Goal: Contribute content: Add original content to the website for others to see

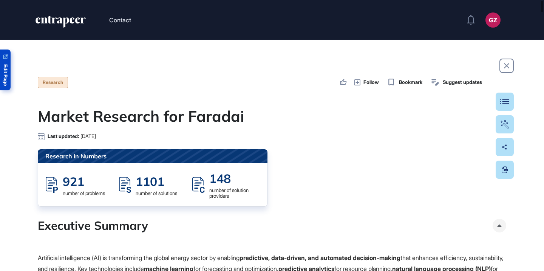
click at [8, 69] on link "Edit Page" at bounding box center [5, 69] width 11 height 41
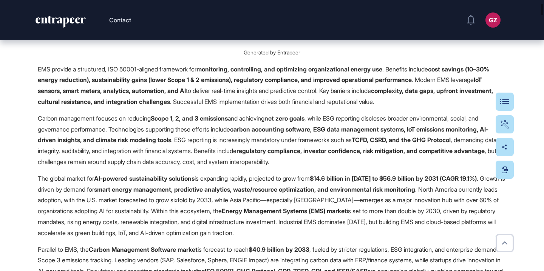
scroll to position [761, 0]
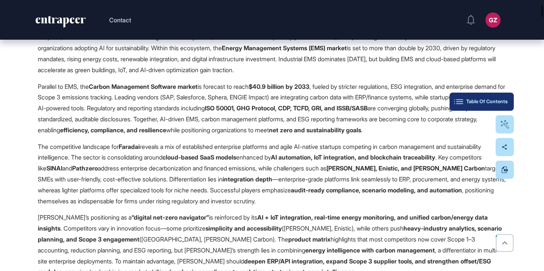
drag, startPoint x: 495, startPoint y: 97, endPoint x: 498, endPoint y: 101, distance: 4.7
click at [498, 101] on div "Table Of Contents" at bounding box center [481, 102] width 52 height 6
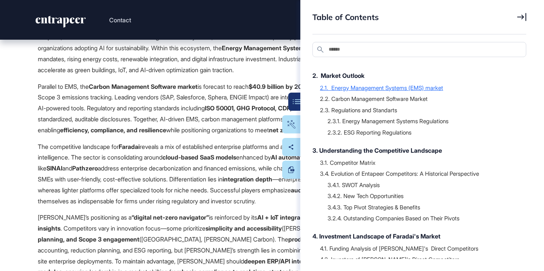
scroll to position [120, 0]
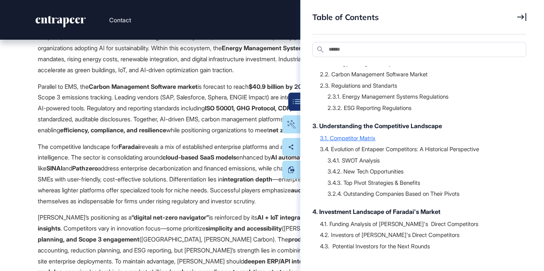
click at [359, 137] on div "3.1. Competitor Matrix" at bounding box center [419, 138] width 199 height 8
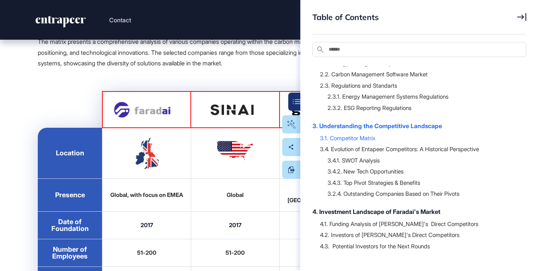
scroll to position [12864, 0]
click at [290, 103] on div "Table Of Contents" at bounding box center [268, 102] width 52 height 6
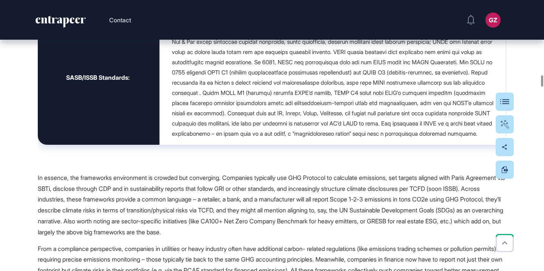
scroll to position [11818, 0]
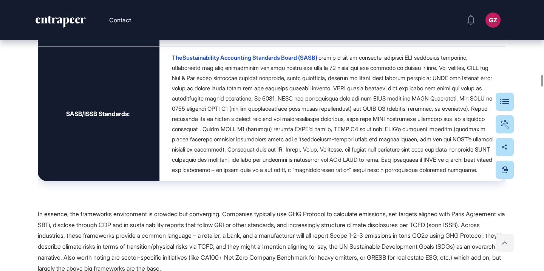
click at [508, 242] on icon at bounding box center [504, 242] width 11 height 11
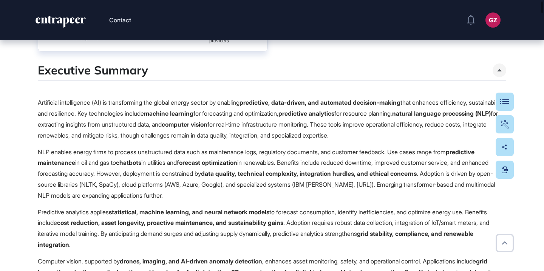
scroll to position [182, 0]
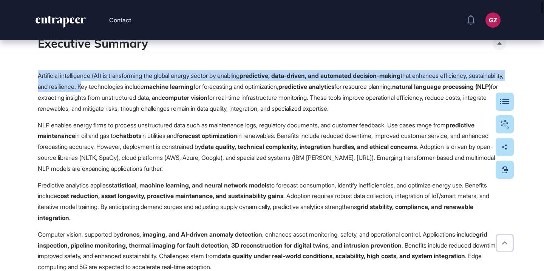
drag, startPoint x: 120, startPoint y: 88, endPoint x: 29, endPoint y: 78, distance: 91.5
copy p "Artificial intelligence (AI) is transforming the global energy sector by enabli…"
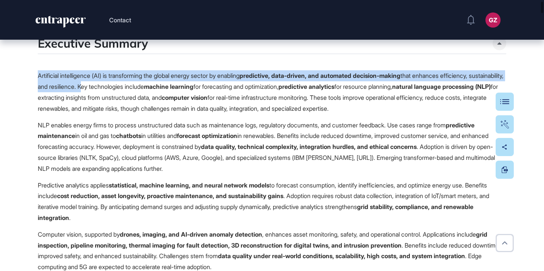
scroll to position [0, 0]
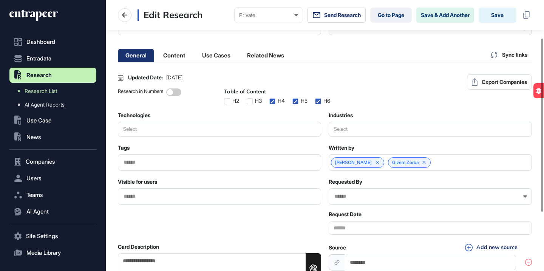
scroll to position [63, 0]
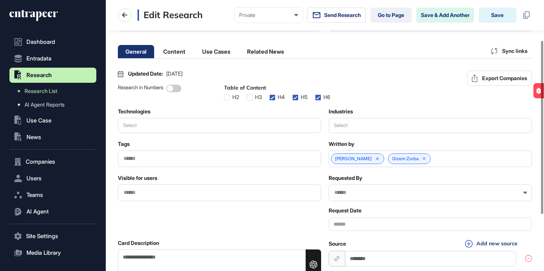
click at [173, 133] on button "Select" at bounding box center [219, 125] width 203 height 15
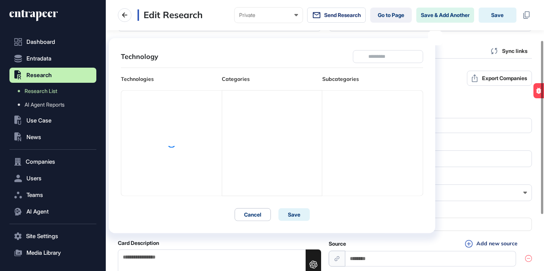
scroll to position [3, 0]
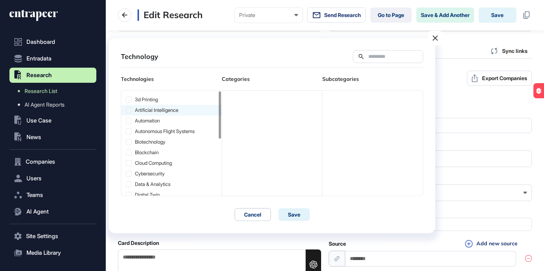
click at [129, 111] on icon at bounding box center [128, 110] width 5 height 5
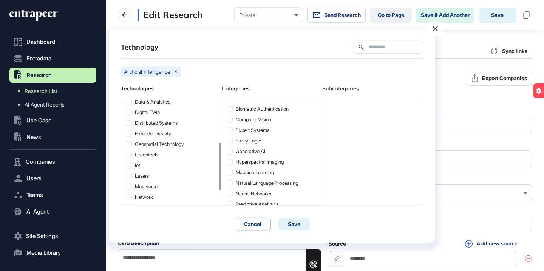
scroll to position [93, 0]
click at [131, 153] on icon at bounding box center [128, 153] width 5 height 5
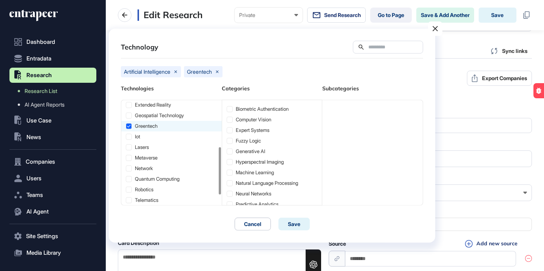
scroll to position [125, 0]
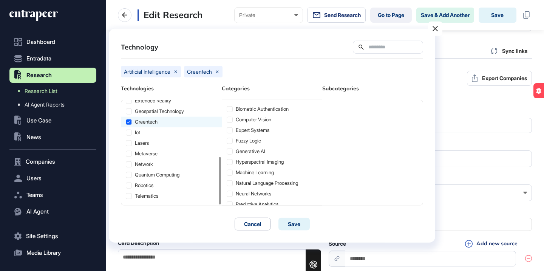
click at [173, 123] on div "greentech" at bounding box center [171, 122] width 100 height 11
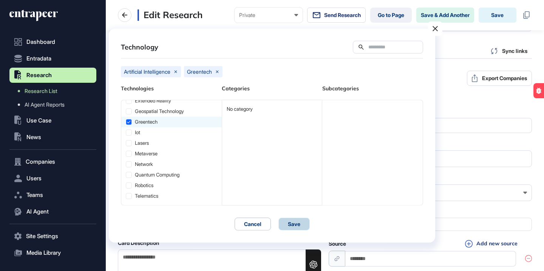
click at [297, 224] on button "Save" at bounding box center [293, 224] width 31 height 13
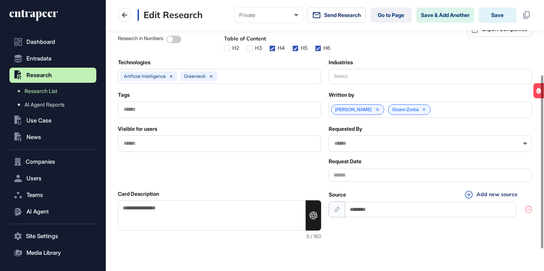
scroll to position [116, 0]
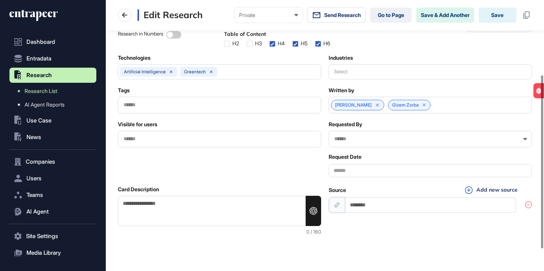
click at [348, 79] on button "Select" at bounding box center [430, 71] width 203 height 15
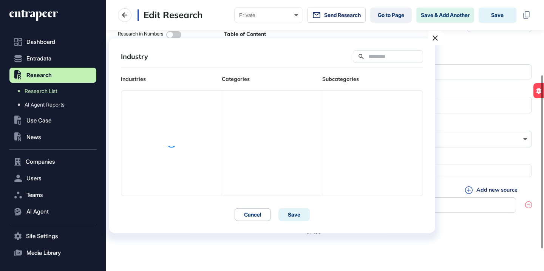
scroll to position [0, 0]
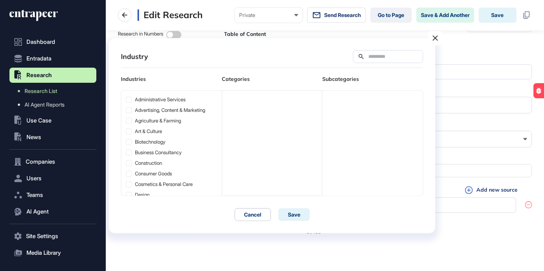
click at [438, 40] on icon at bounding box center [434, 37] width 9 height 9
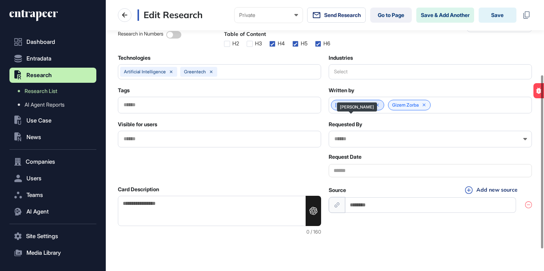
click at [376, 106] on icon at bounding box center [377, 104] width 3 height 3
click at [370, 79] on button "Select" at bounding box center [430, 71] width 203 height 15
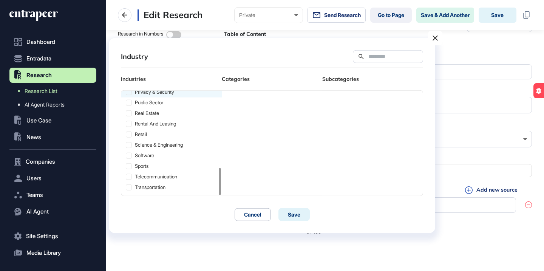
scroll to position [299, 0]
click at [171, 145] on div "science & engineering" at bounding box center [171, 144] width 100 height 11
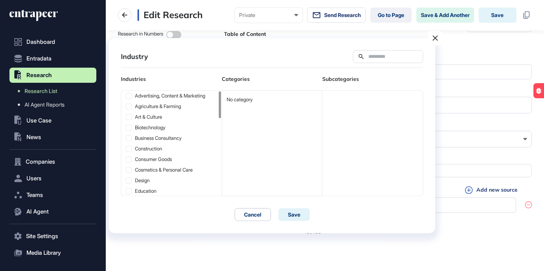
scroll to position [0, 0]
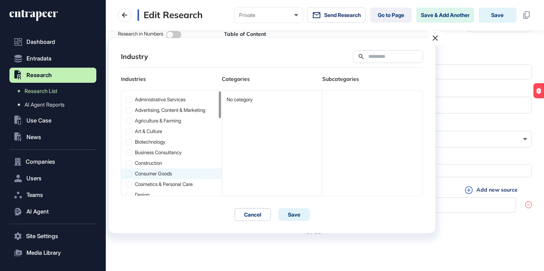
click at [170, 173] on div "consumer goods" at bounding box center [171, 173] width 100 height 11
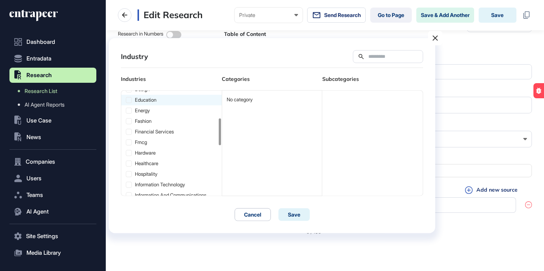
scroll to position [103, 0]
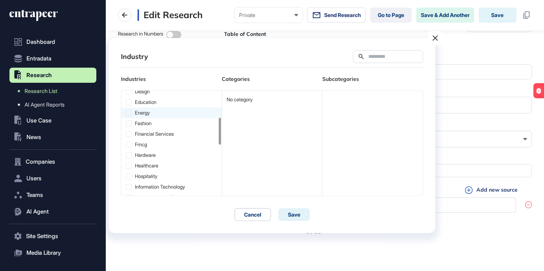
click at [137, 113] on div "energy" at bounding box center [171, 113] width 100 height 11
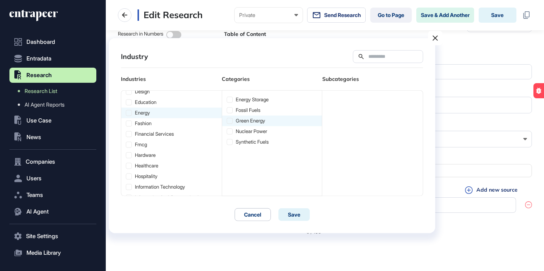
click at [228, 120] on icon at bounding box center [229, 120] width 5 height 5
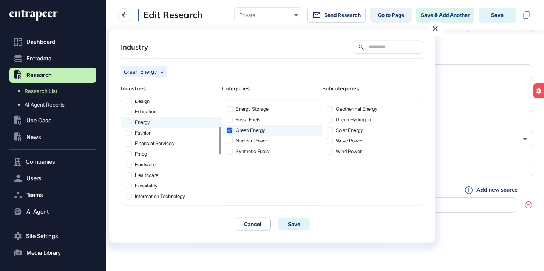
click at [228, 129] on icon at bounding box center [229, 130] width 5 height 5
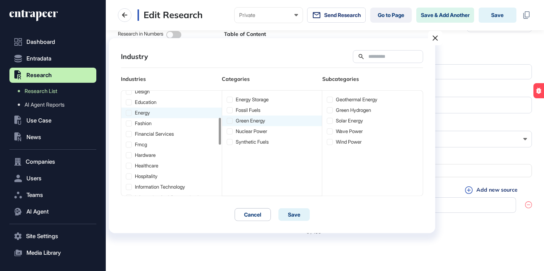
click at [128, 112] on icon at bounding box center [128, 112] width 5 height 5
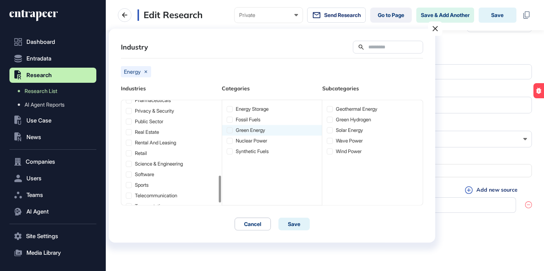
scroll to position [299, 0]
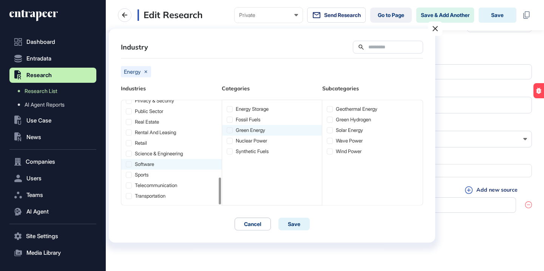
click at [129, 163] on icon at bounding box center [128, 164] width 5 height 5
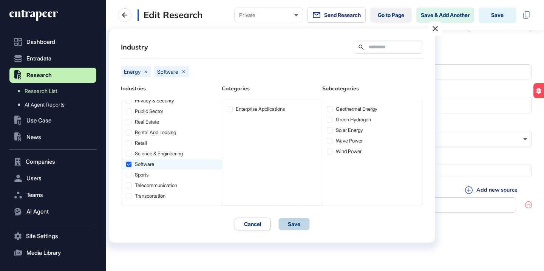
click at [288, 225] on button "Save" at bounding box center [293, 224] width 31 height 13
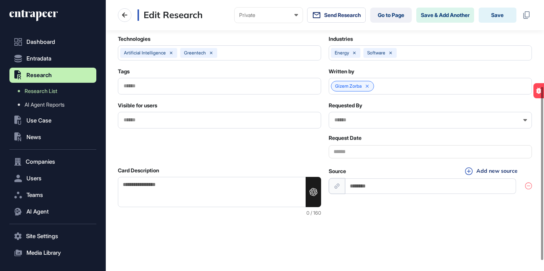
scroll to position [150, 0]
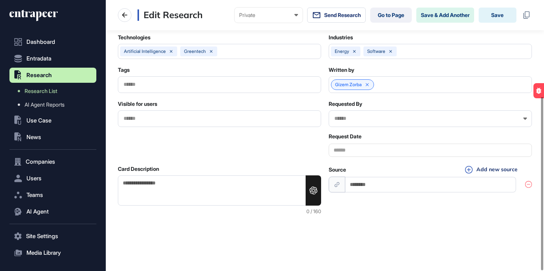
click at [202, 82] on input "text" at bounding box center [219, 84] width 193 height 6
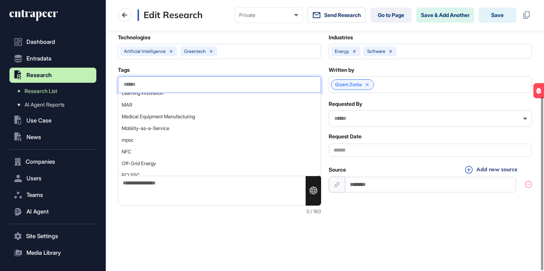
scroll to position [522, 0]
type input "*"
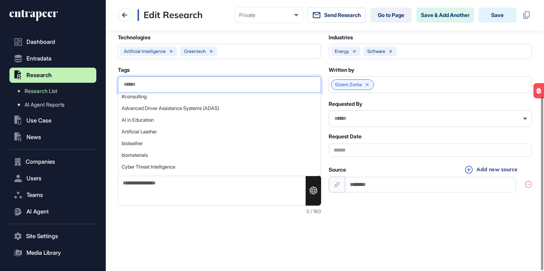
scroll to position [0, 0]
type input "*"
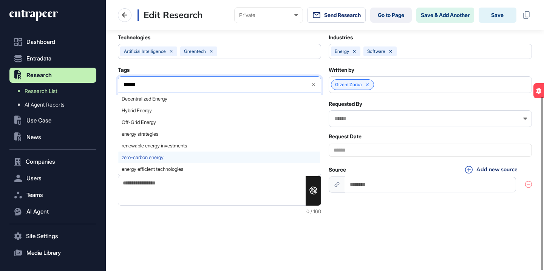
type input "******"
click at [170, 154] on span "zero-carbon energy" at bounding box center [219, 157] width 195 height 6
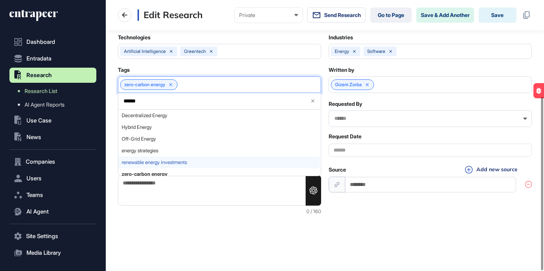
click at [154, 163] on span "renewable energy investments" at bounding box center [219, 162] width 195 height 6
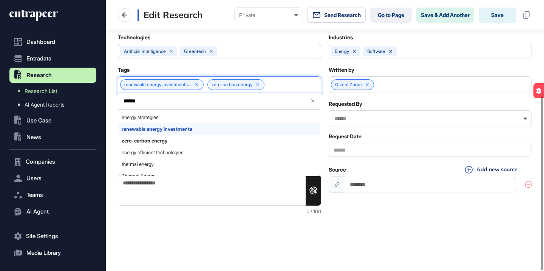
scroll to position [36, 0]
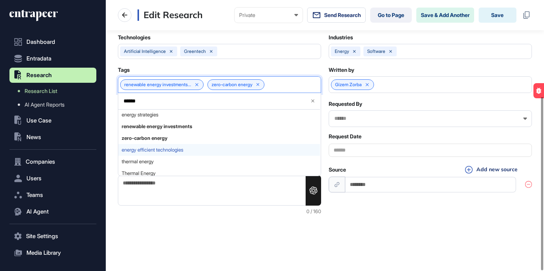
click at [157, 150] on span "energy efficient technologies" at bounding box center [219, 150] width 195 height 6
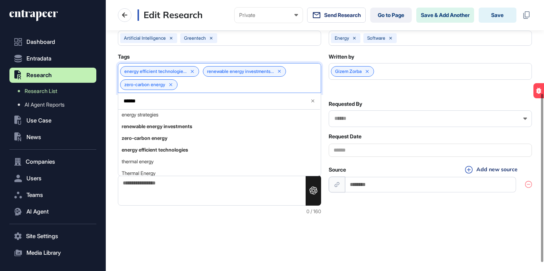
click at [155, 104] on input "******" at bounding box center [213, 101] width 181 height 6
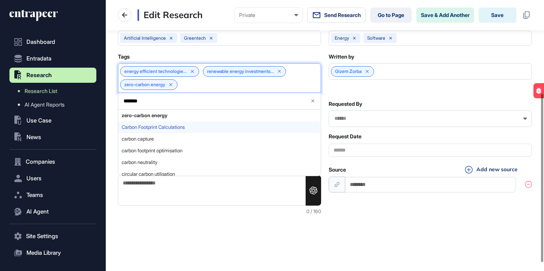
click at [153, 130] on span "Carbon Footprint Calculations" at bounding box center [219, 127] width 195 height 6
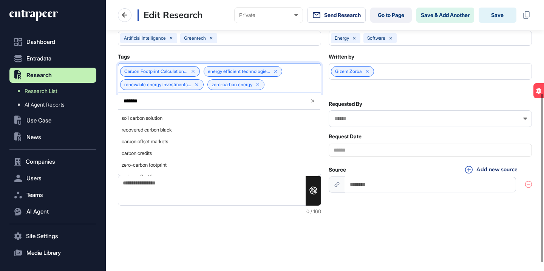
scroll to position [80, 0]
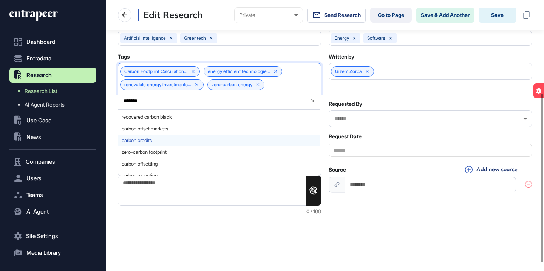
click at [154, 143] on span "carbon credits" at bounding box center [219, 140] width 195 height 6
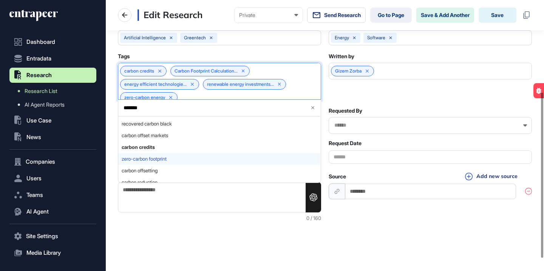
click at [155, 162] on span "zero-carbon footprint" at bounding box center [219, 159] width 195 height 6
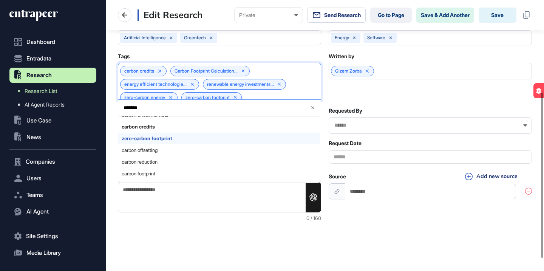
scroll to position [109, 0]
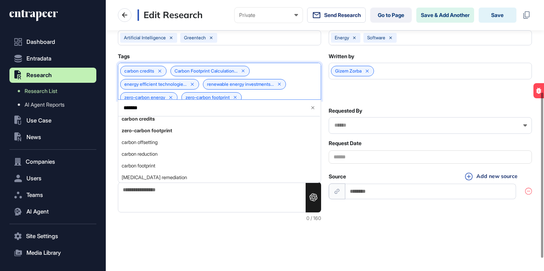
click at [167, 111] on input "******" at bounding box center [213, 108] width 181 height 6
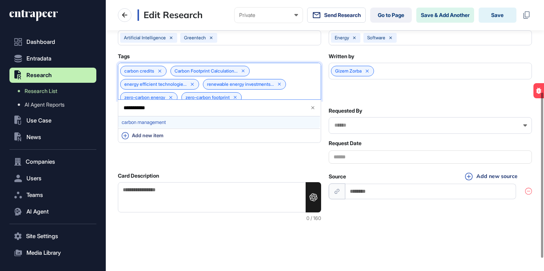
click at [164, 125] on span "carbon management" at bounding box center [219, 122] width 195 height 6
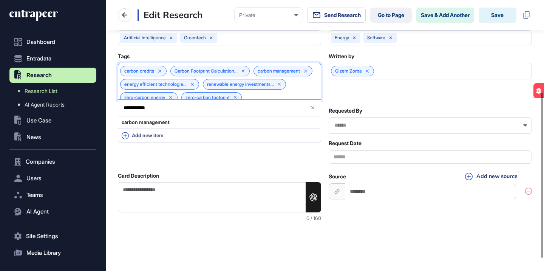
click at [170, 111] on input "**********" at bounding box center [213, 108] width 181 height 6
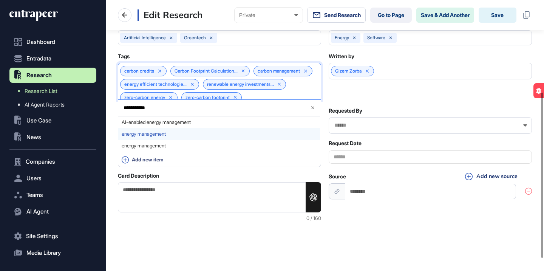
type input "**********"
click at [166, 137] on span "energy management" at bounding box center [219, 134] width 195 height 6
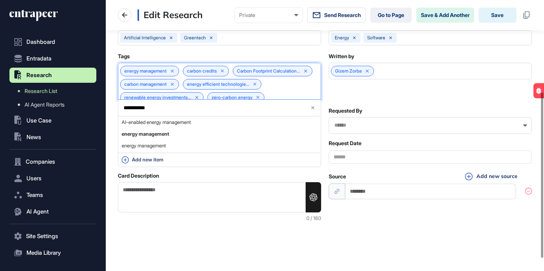
click at [313, 110] on icon at bounding box center [312, 107] width 5 height 5
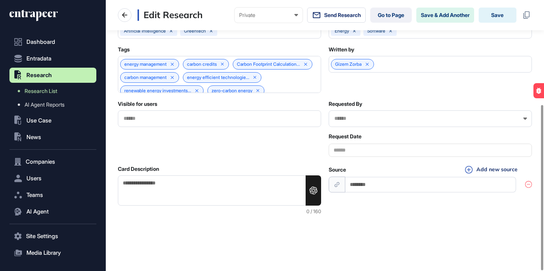
scroll to position [171, 0]
click at [354, 123] on div at bounding box center [430, 118] width 203 height 17
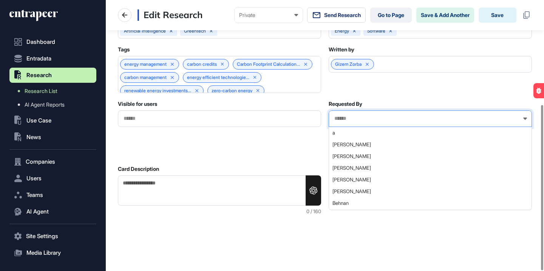
click at [376, 122] on div at bounding box center [430, 118] width 203 height 17
click at [270, 149] on div "Visible for users Requested By a Alexey Ali Isitman Alyona Dovhosheia Andy Gayt…" at bounding box center [325, 128] width 414 height 57
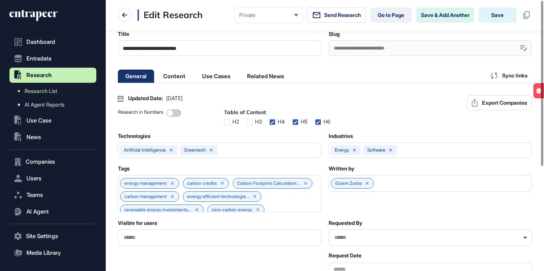
scroll to position [0, 0]
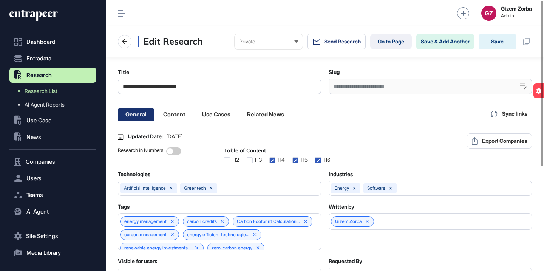
click at [496, 116] on div "Sync links" at bounding box center [508, 113] width 45 height 15
type input "**********"
click at [495, 116] on icon at bounding box center [494, 114] width 8 height 8
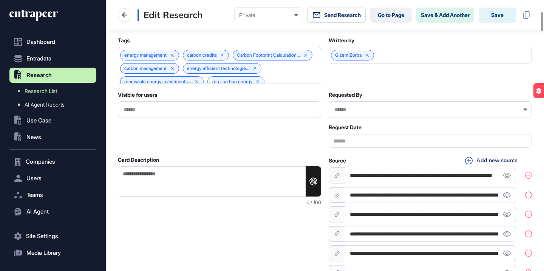
scroll to position [169, 0]
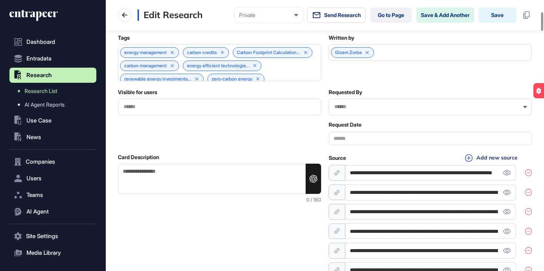
click at [166, 184] on textarea "Card Description" at bounding box center [219, 179] width 203 height 30
paste textarea "**********"
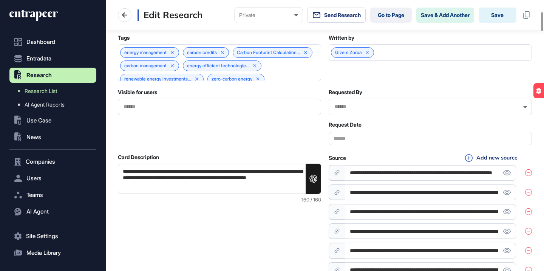
click at [183, 194] on textarea "**********" at bounding box center [219, 179] width 203 height 30
type textarea "**********"
click at [261, 146] on div "Visible for users Requested By Request Date" at bounding box center [325, 117] width 414 height 57
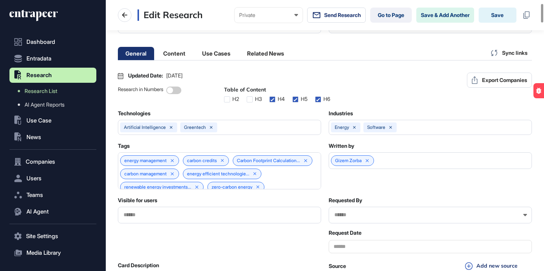
scroll to position [74, 0]
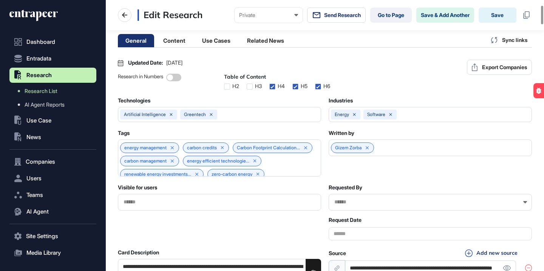
click at [422, 119] on div "energy software" at bounding box center [404, 115] width 151 height 10
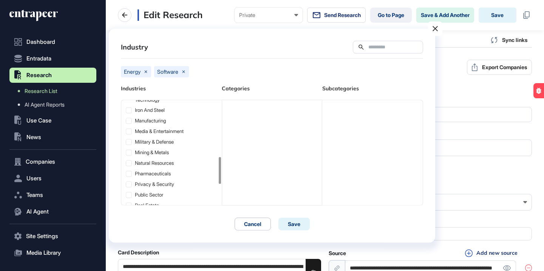
scroll to position [299, 0]
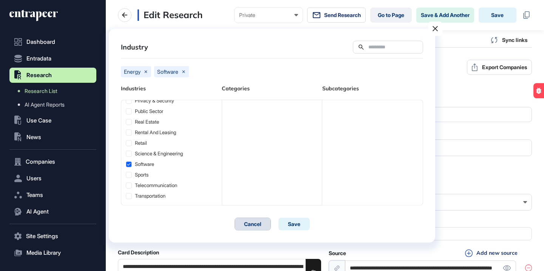
click at [259, 224] on button "Cancel" at bounding box center [252, 224] width 36 height 13
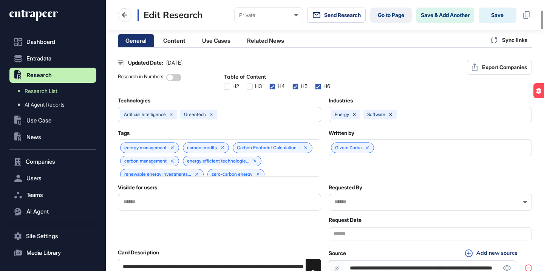
scroll to position [150, 0]
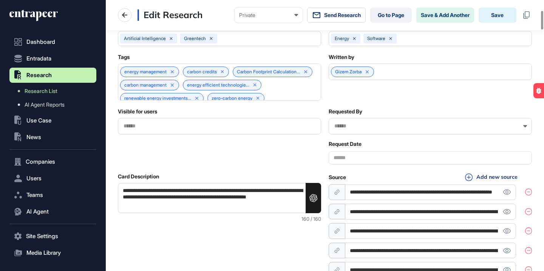
click at [257, 83] on div "energy management carbon credits Carbon Footprint Calculation... carbon managem…" at bounding box center [219, 81] width 203 height 37
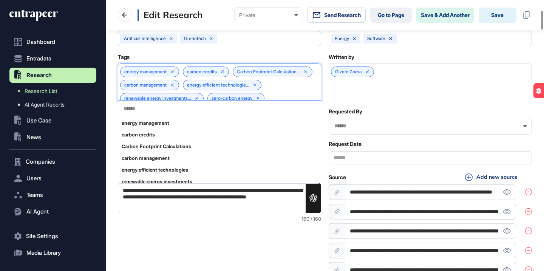
click at [183, 117] on div at bounding box center [219, 108] width 202 height 17
click at [182, 112] on input "text" at bounding box center [219, 108] width 193 height 6
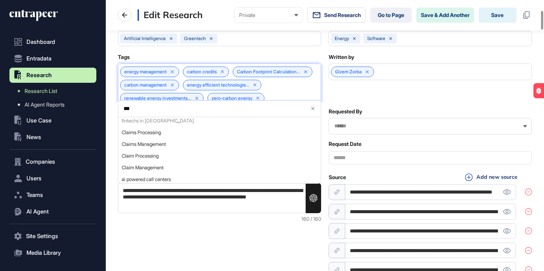
scroll to position [0, 0]
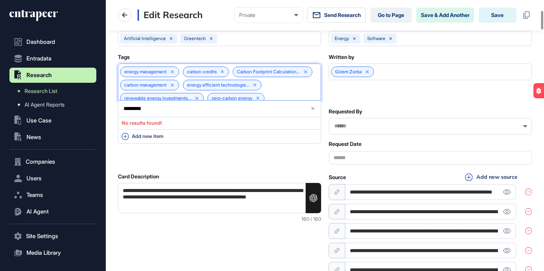
click at [131, 112] on input "*********" at bounding box center [213, 108] width 181 height 6
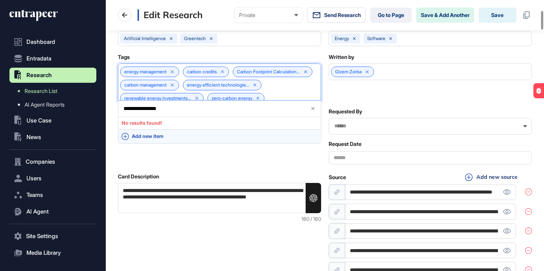
type input "**********"
click at [170, 139] on span "Add new item" at bounding box center [224, 136] width 185 height 6
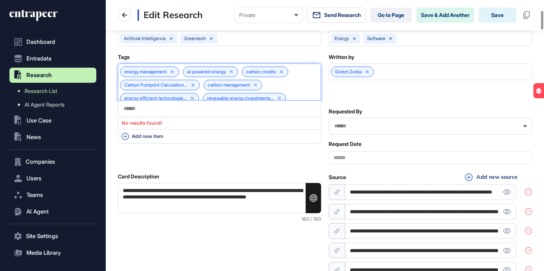
click at [177, 180] on div "Card Description" at bounding box center [219, 176] width 203 height 7
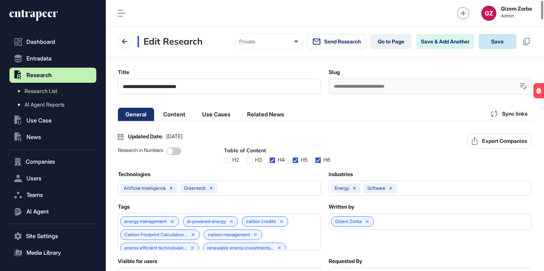
click at [491, 42] on button "Save" at bounding box center [497, 41] width 38 height 15
click at [503, 42] on button "Save" at bounding box center [497, 41] width 38 height 15
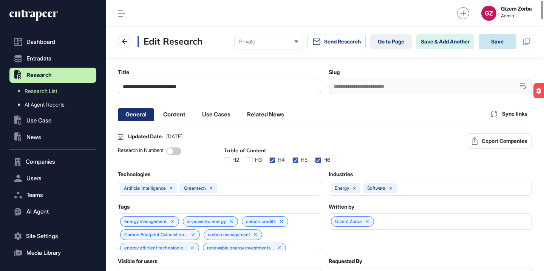
click at [503, 42] on button "Save" at bounding box center [497, 41] width 38 height 15
